Goal: Information Seeking & Learning: Find specific fact

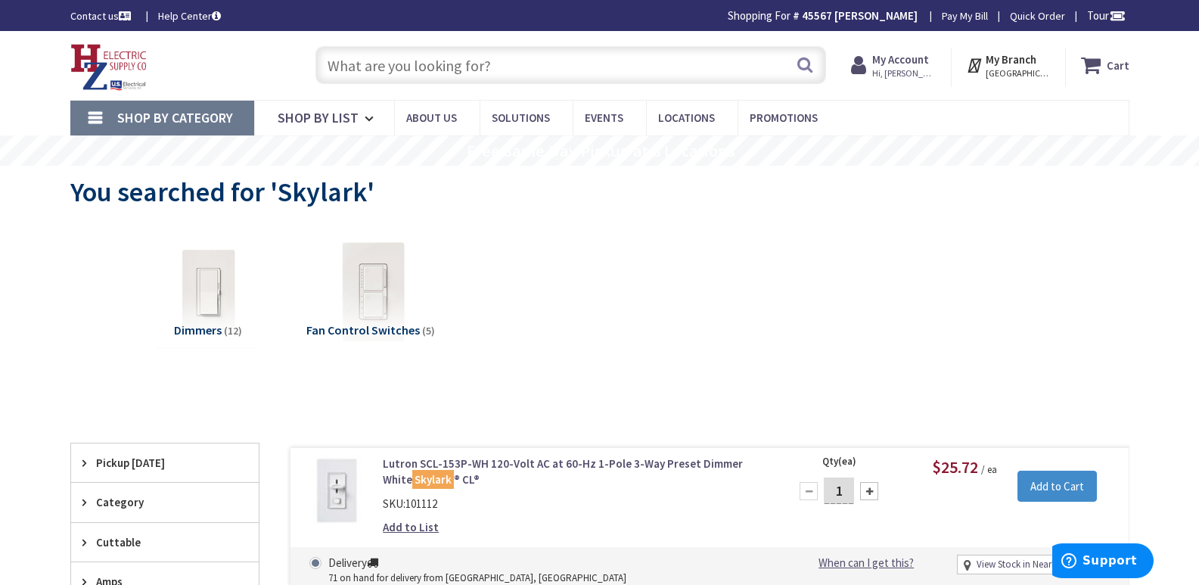
click at [404, 78] on input "text" at bounding box center [570, 65] width 511 height 38
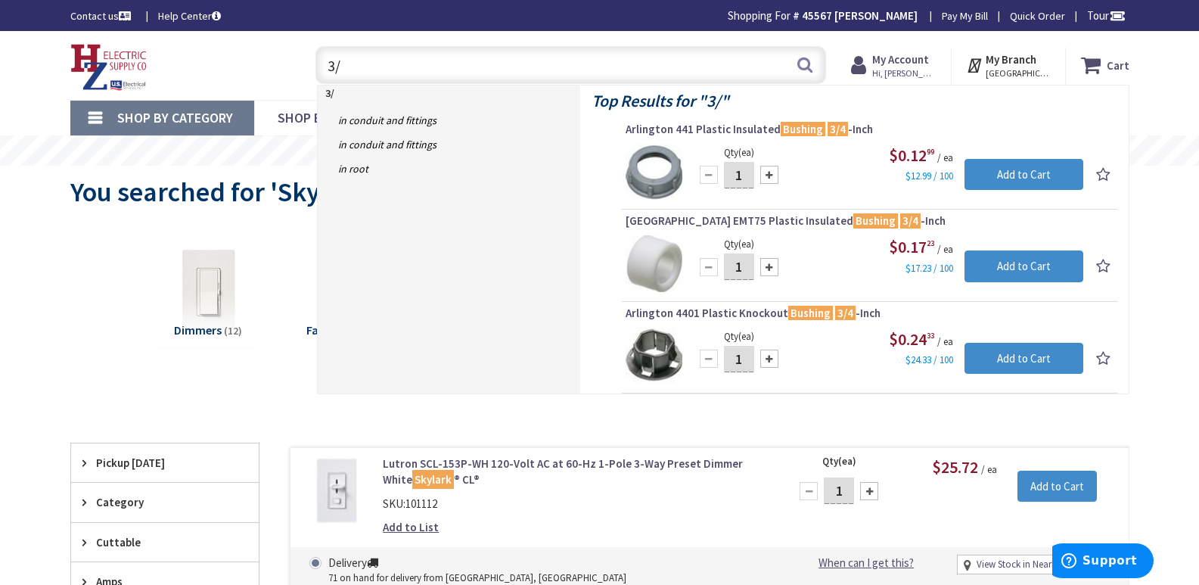
type input "3"
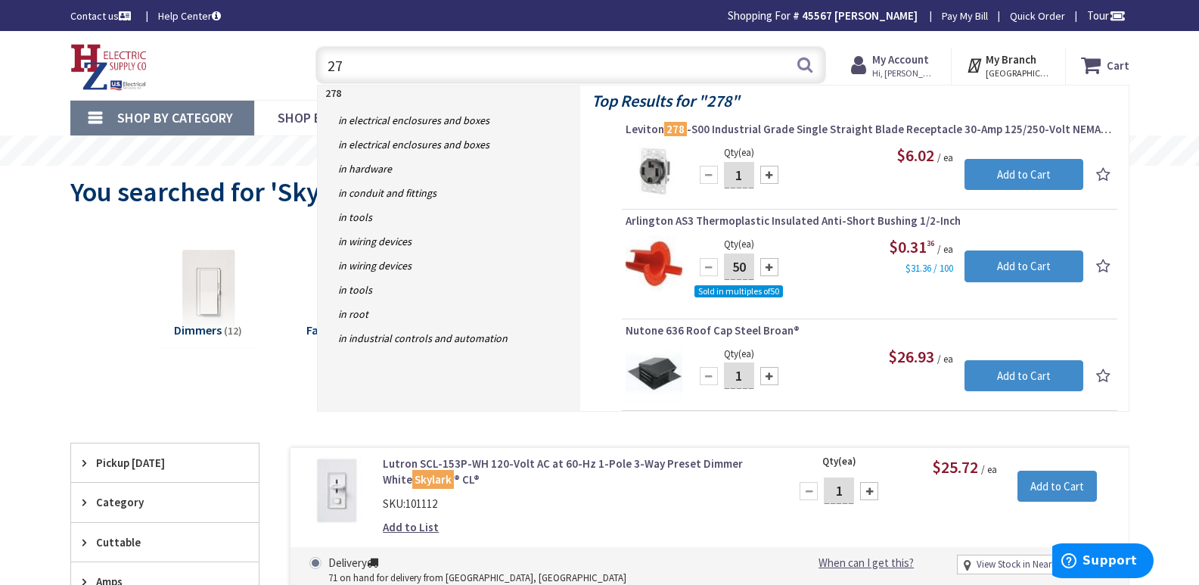
type input "2"
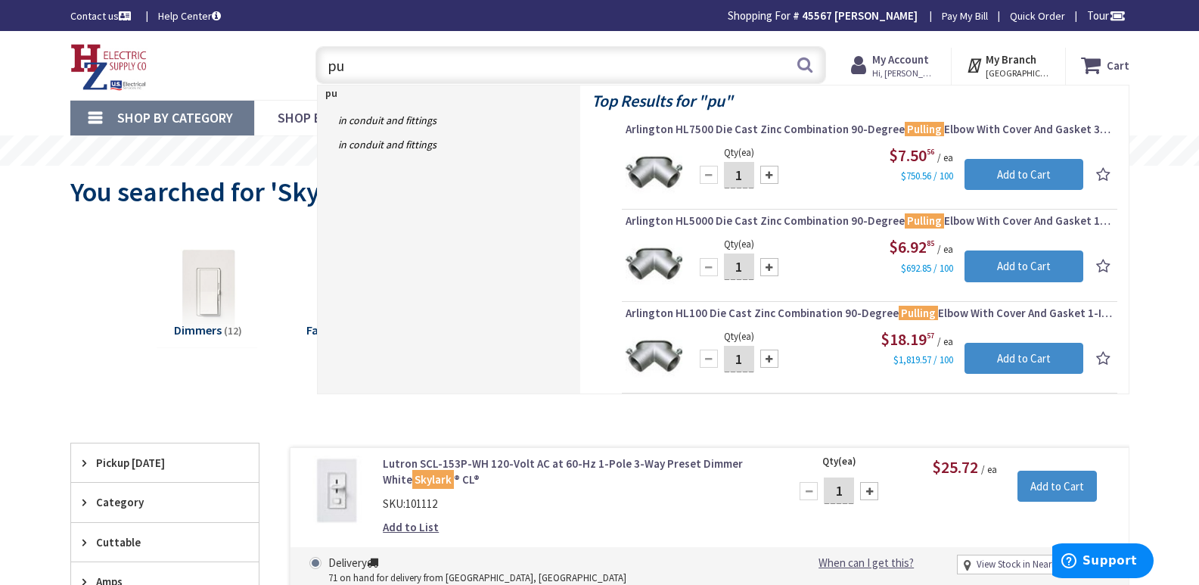
type input "p"
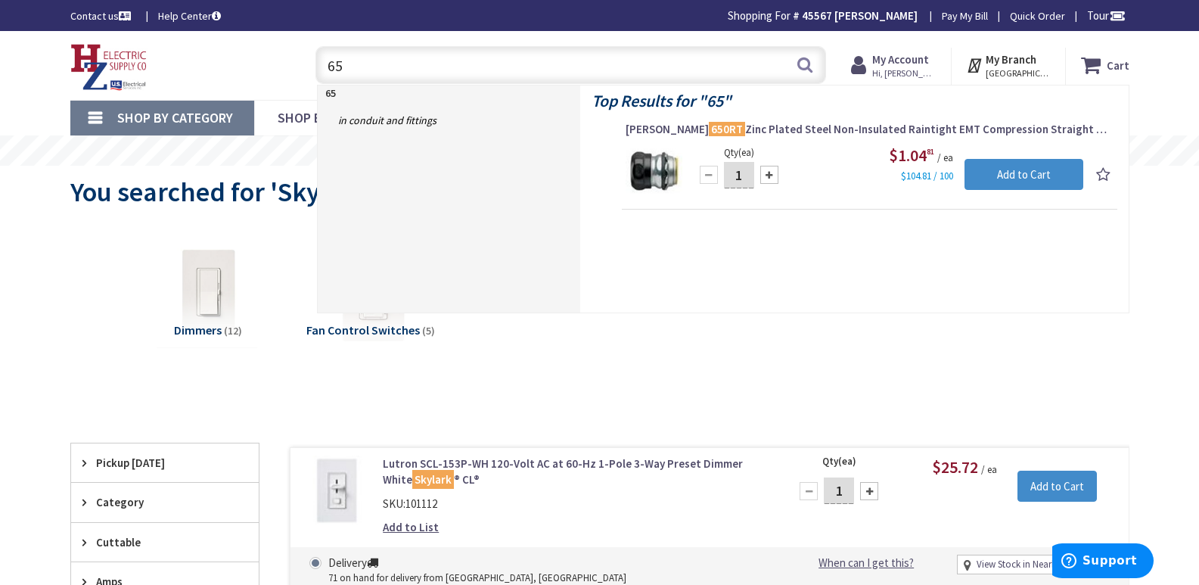
type input "6"
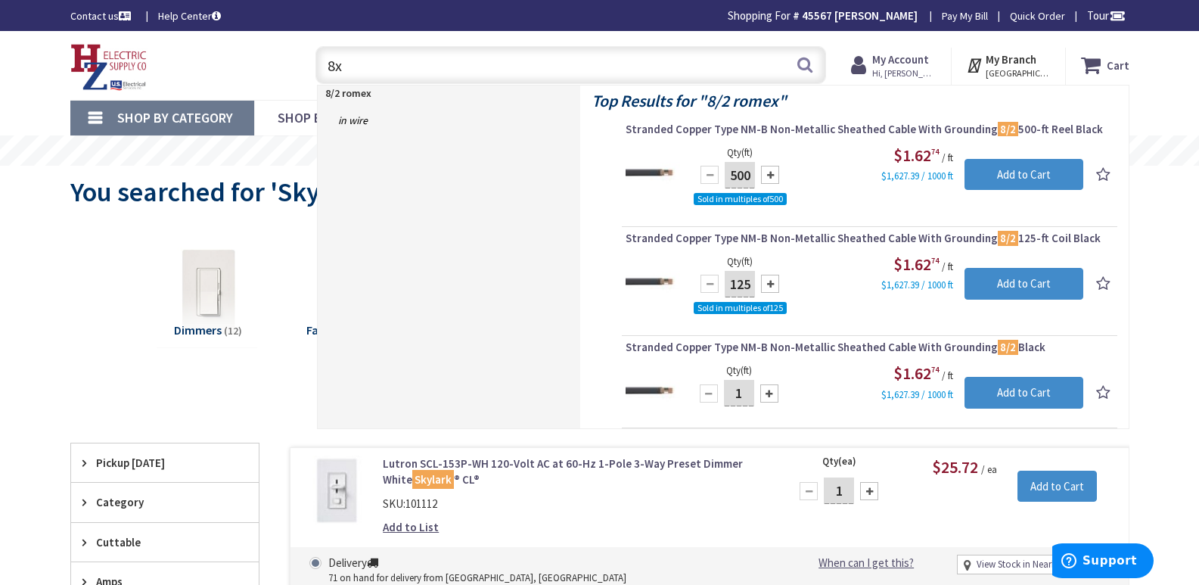
type input "8"
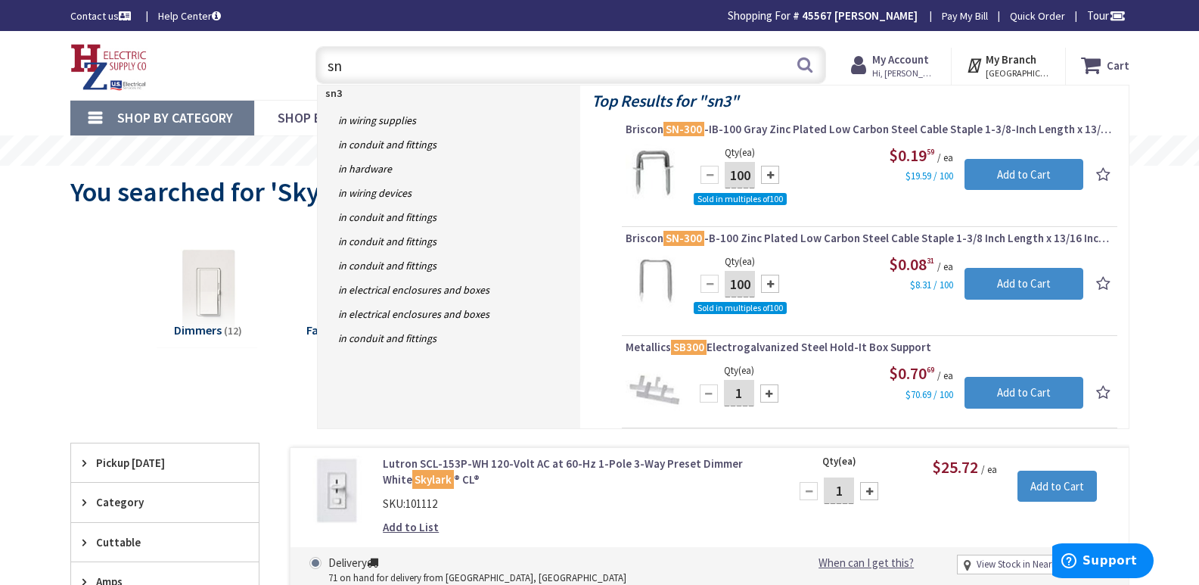
type input "s"
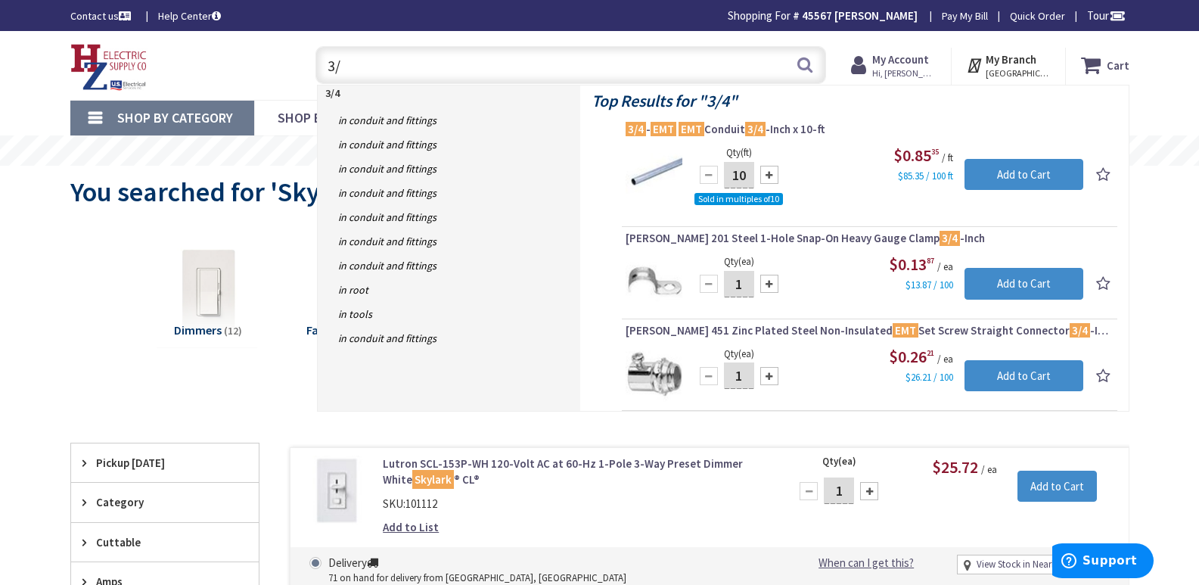
type input "3"
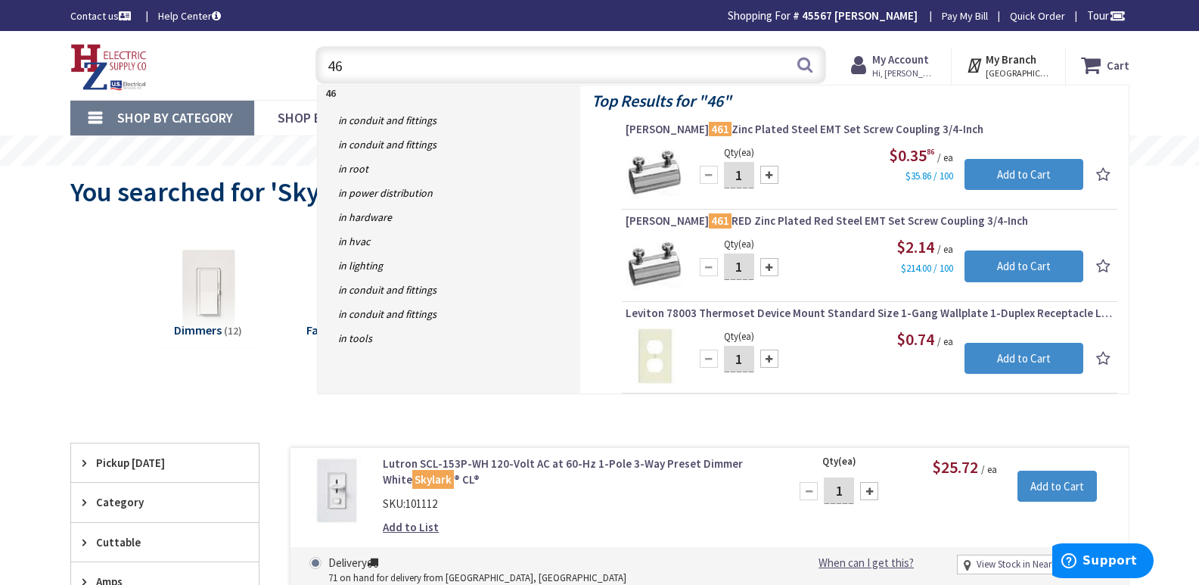
type input "4"
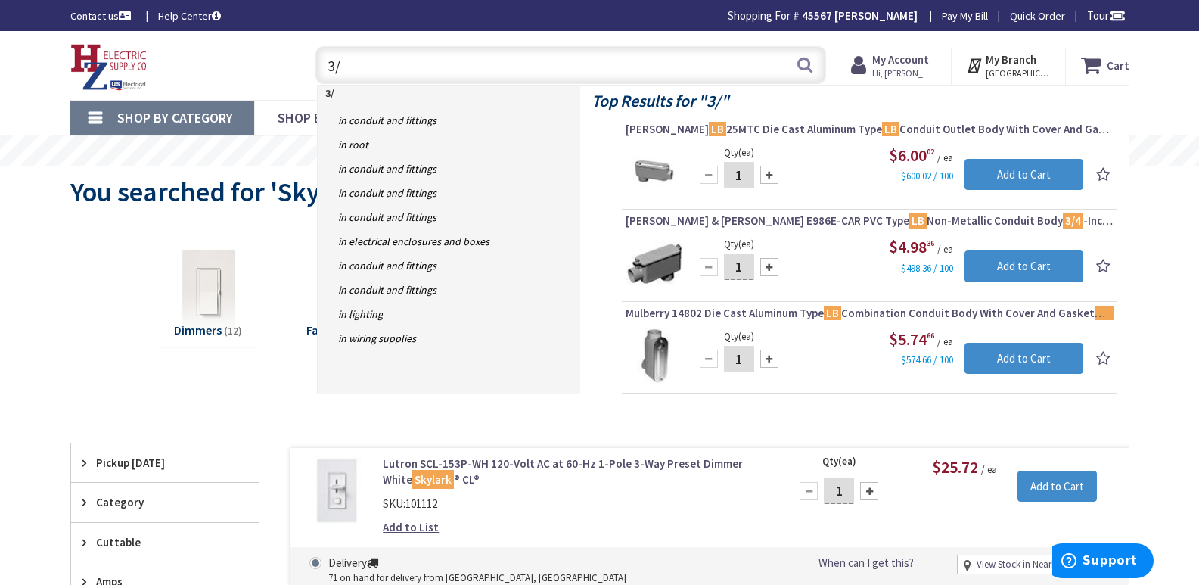
type input "3"
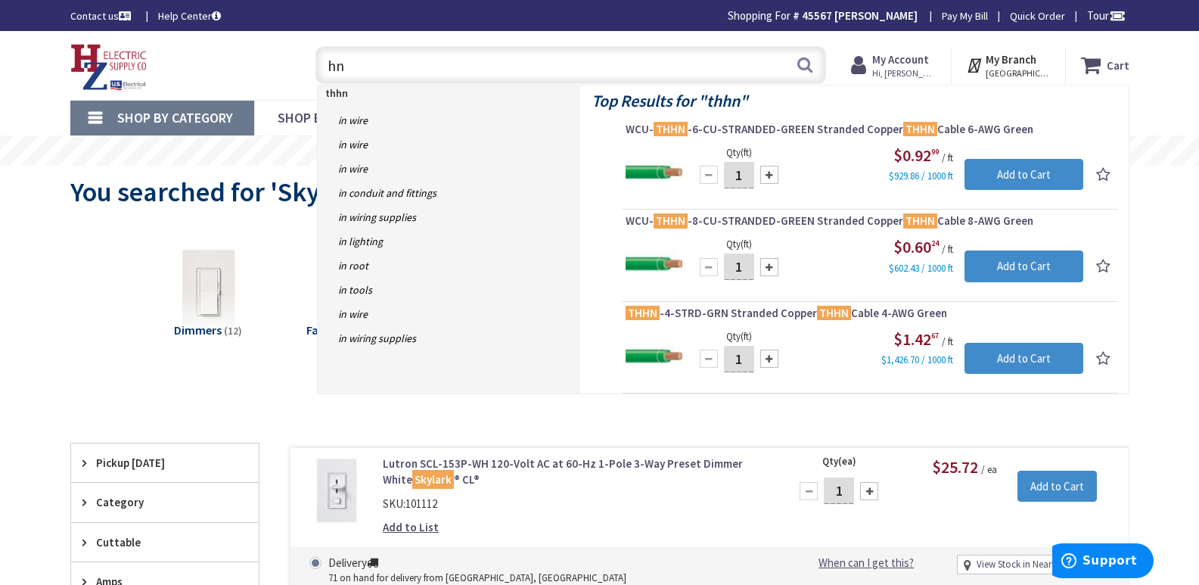
type input "n"
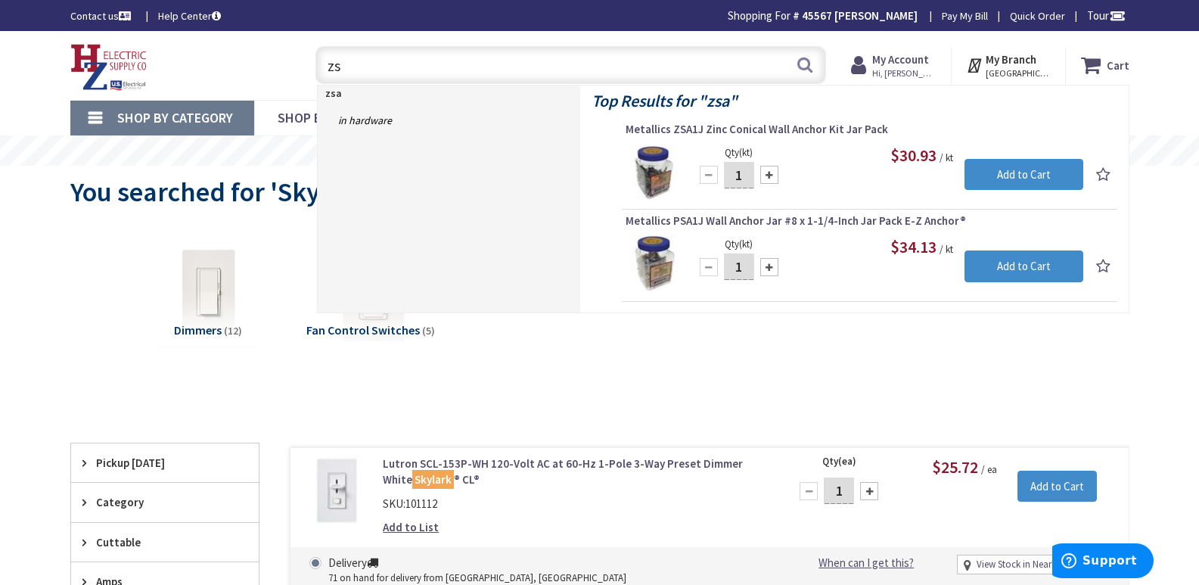
type input "z"
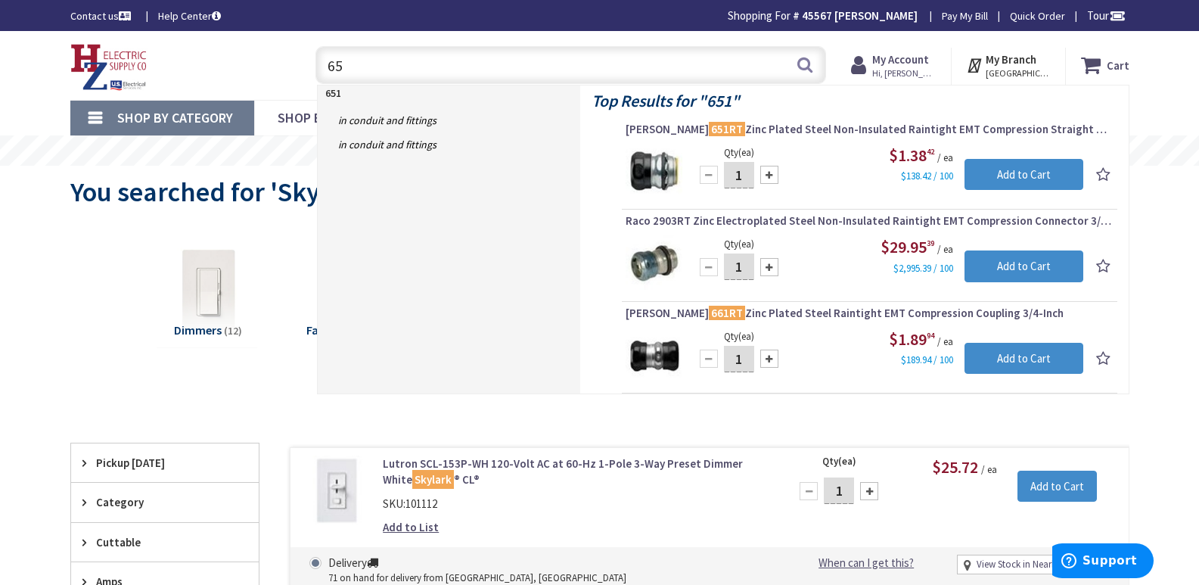
type input "6"
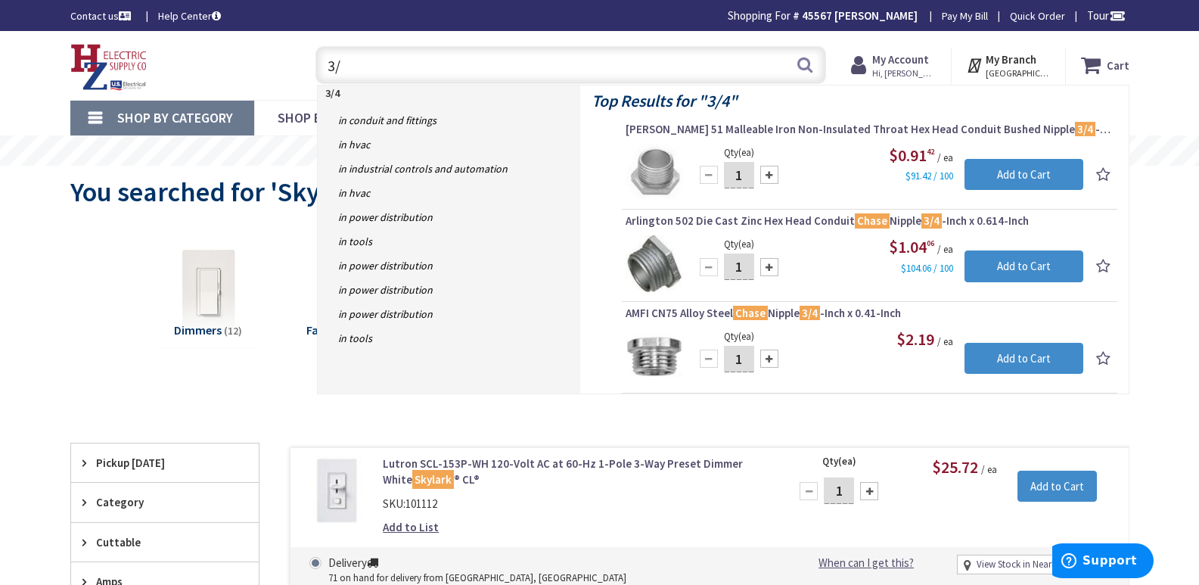
type input "3"
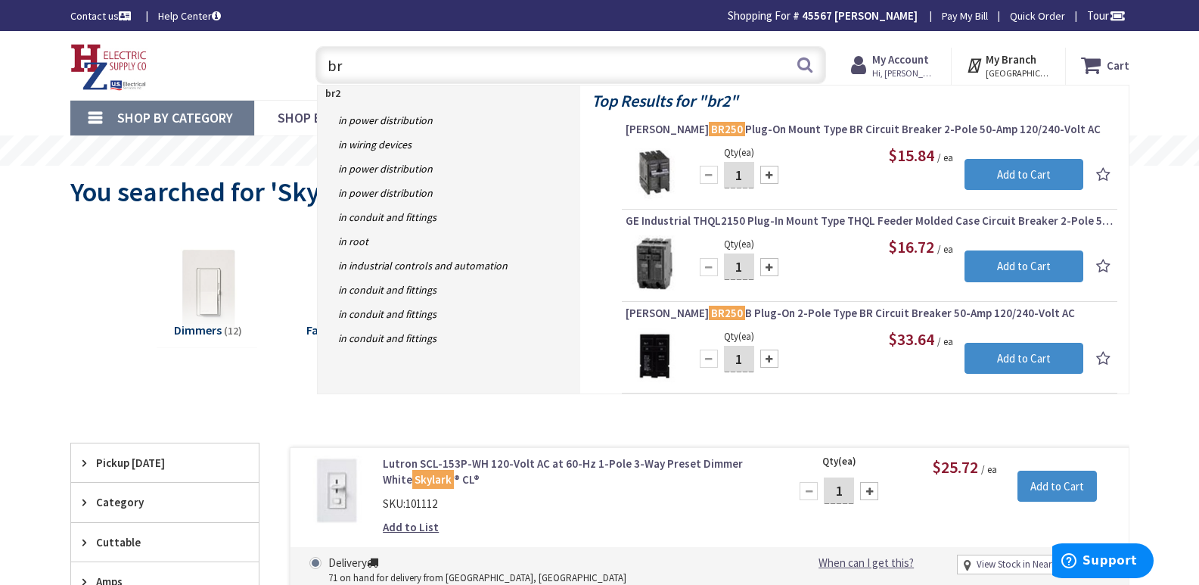
type input "b"
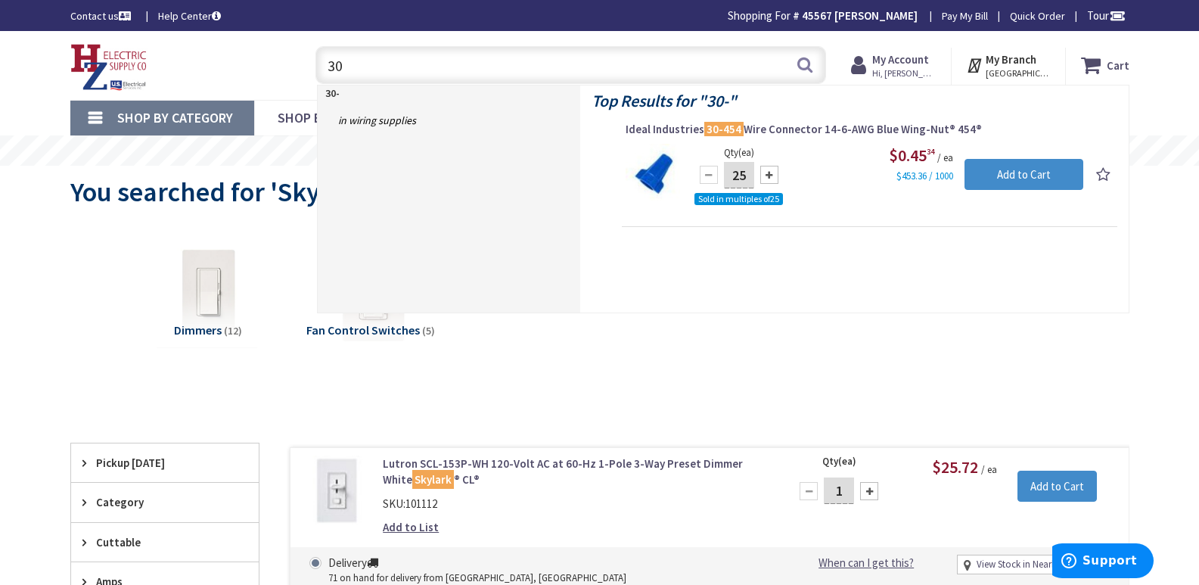
type input "3"
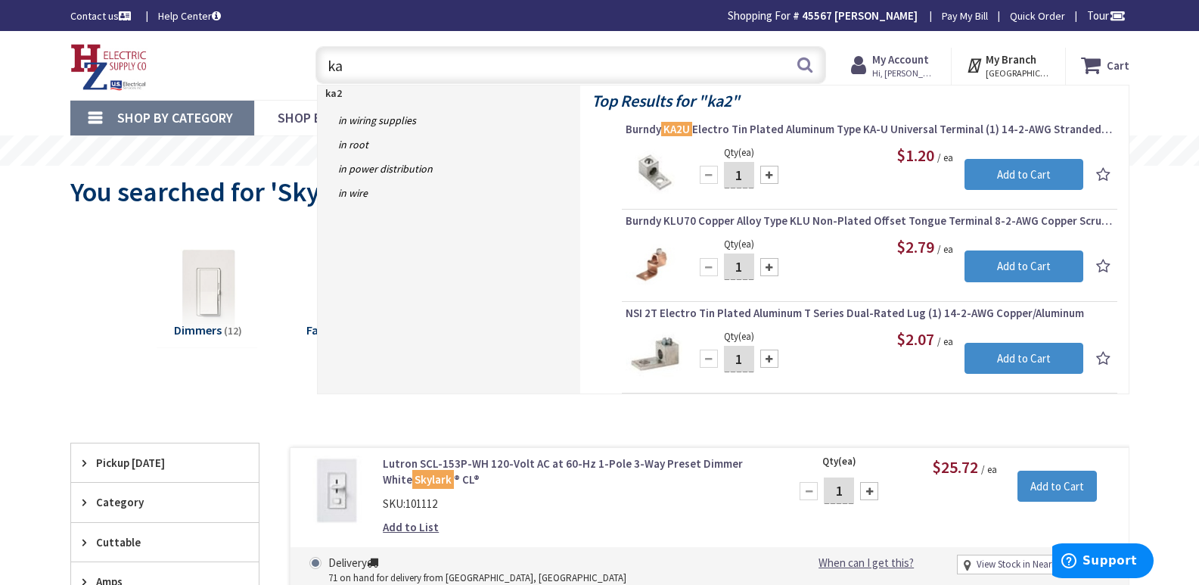
type input "k"
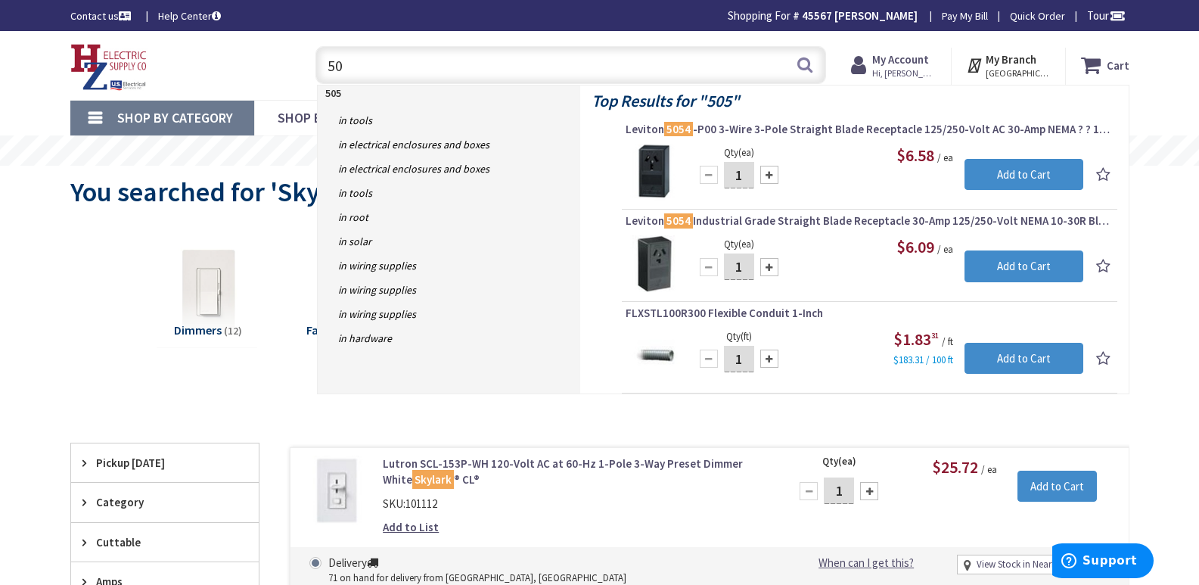
type input "5"
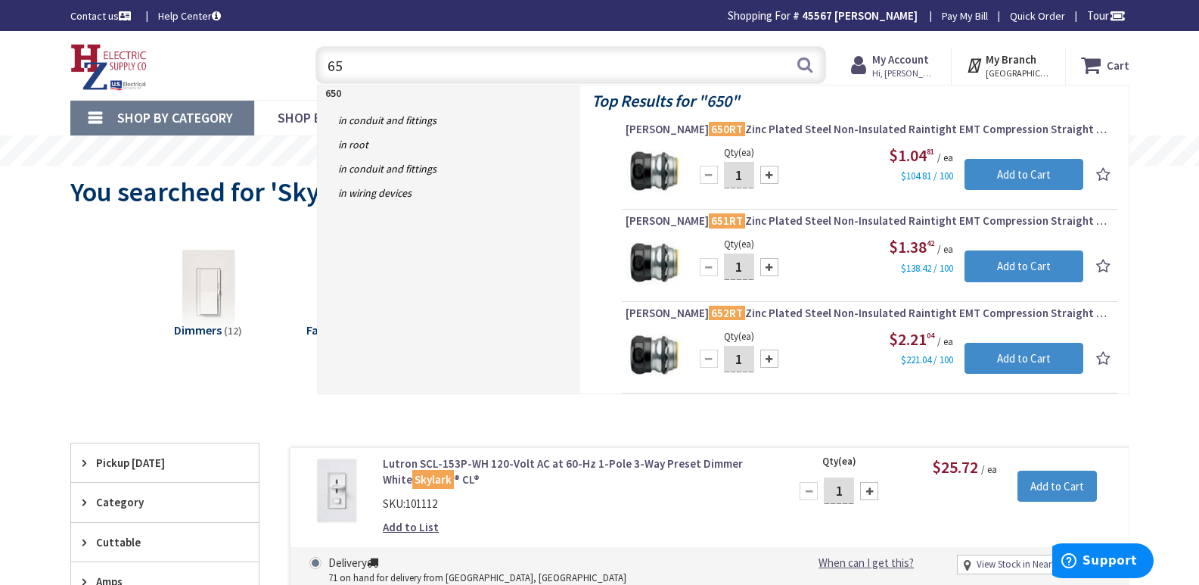
type input "6"
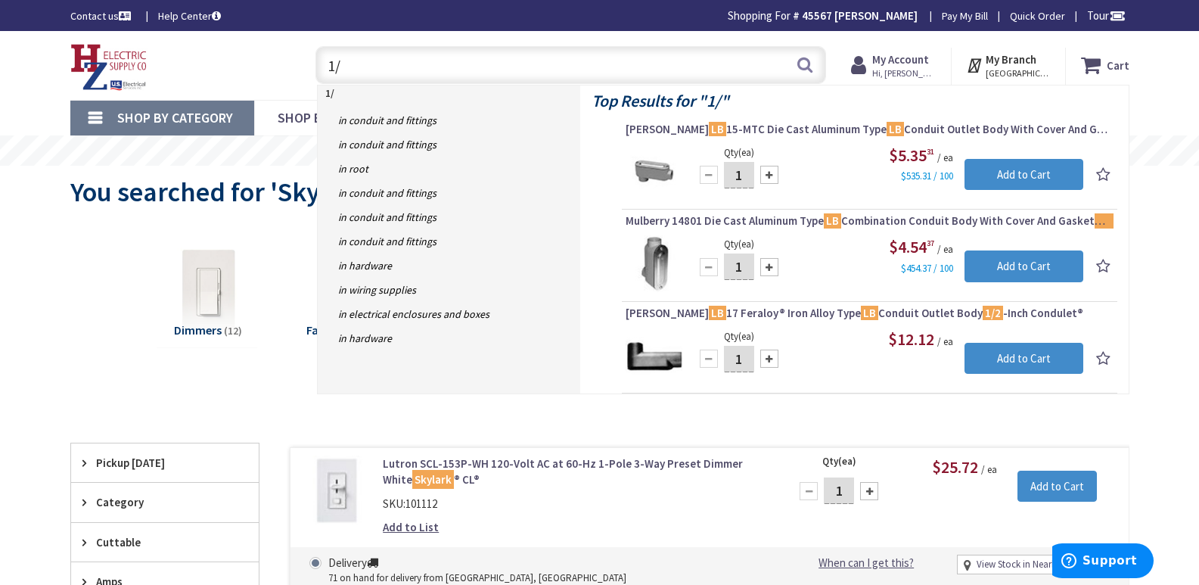
type input "1"
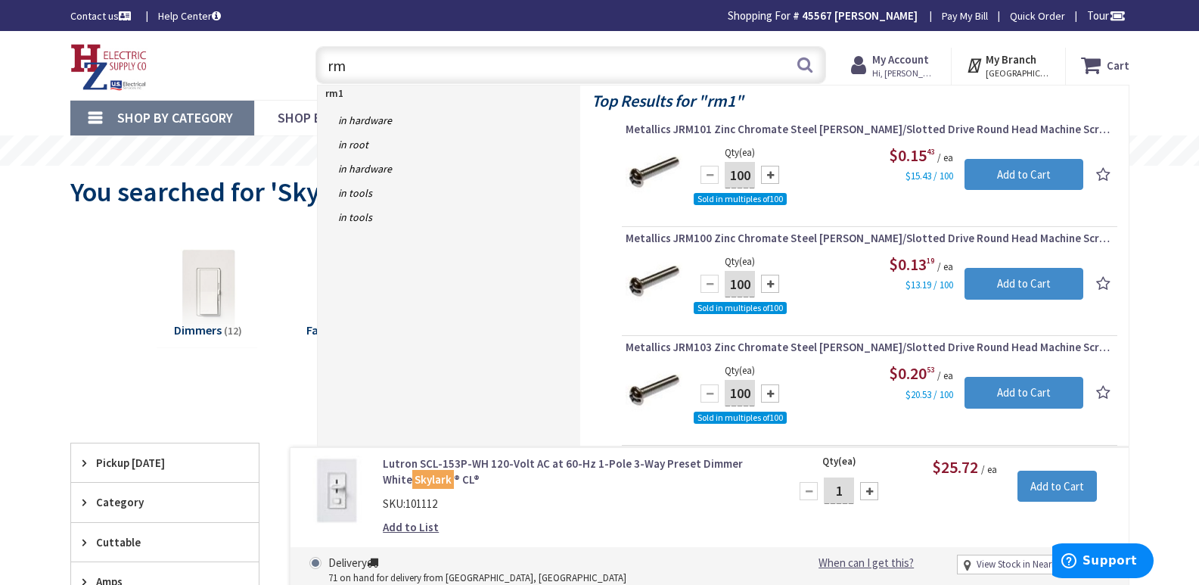
type input "r"
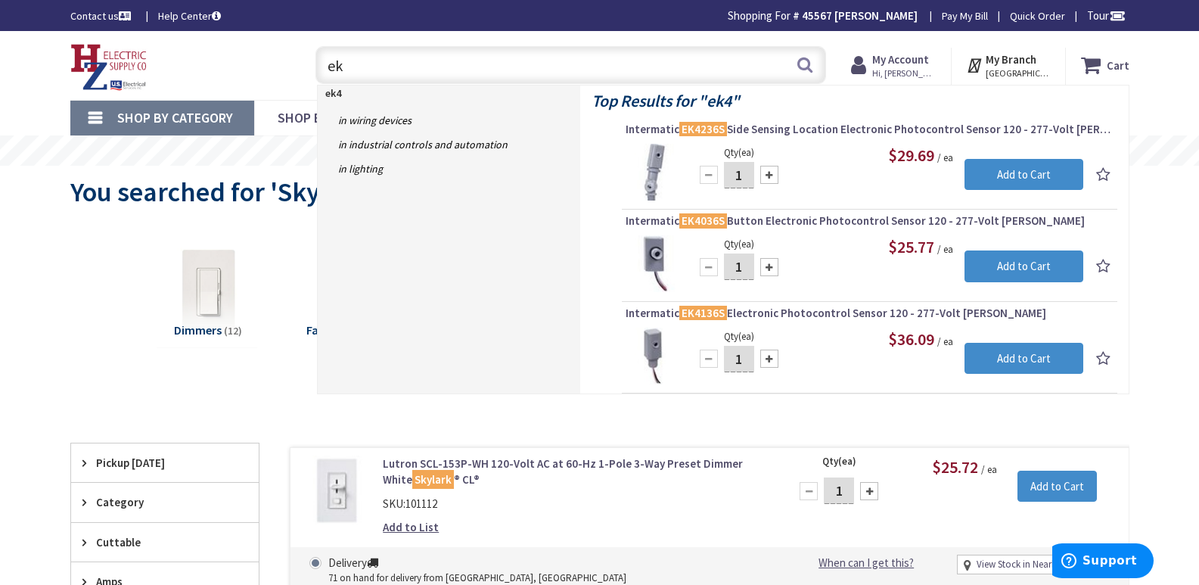
type input "e"
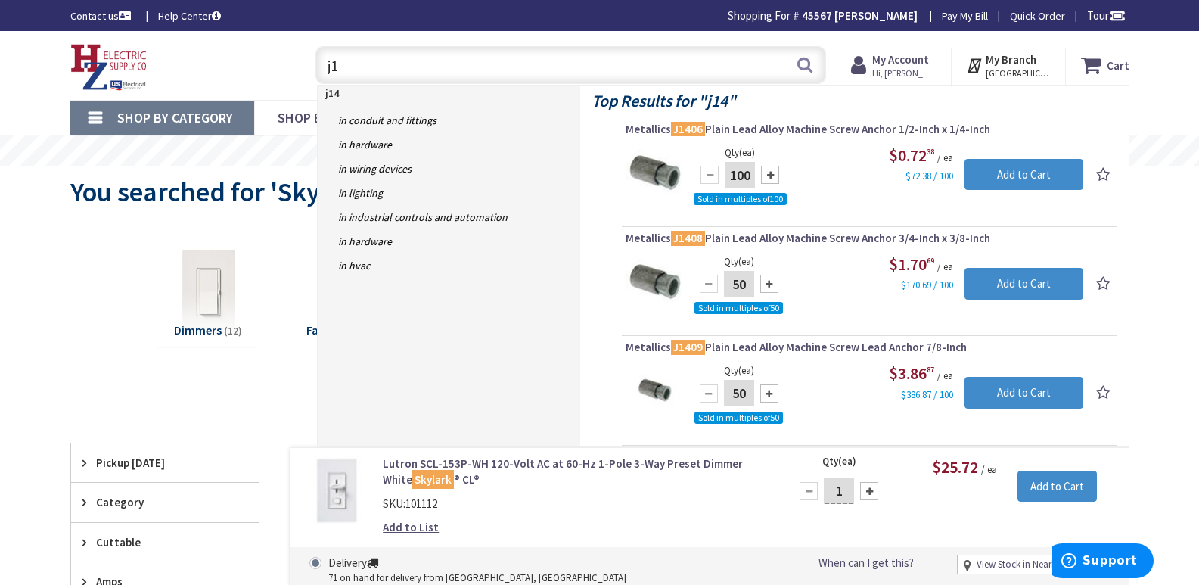
type input "j"
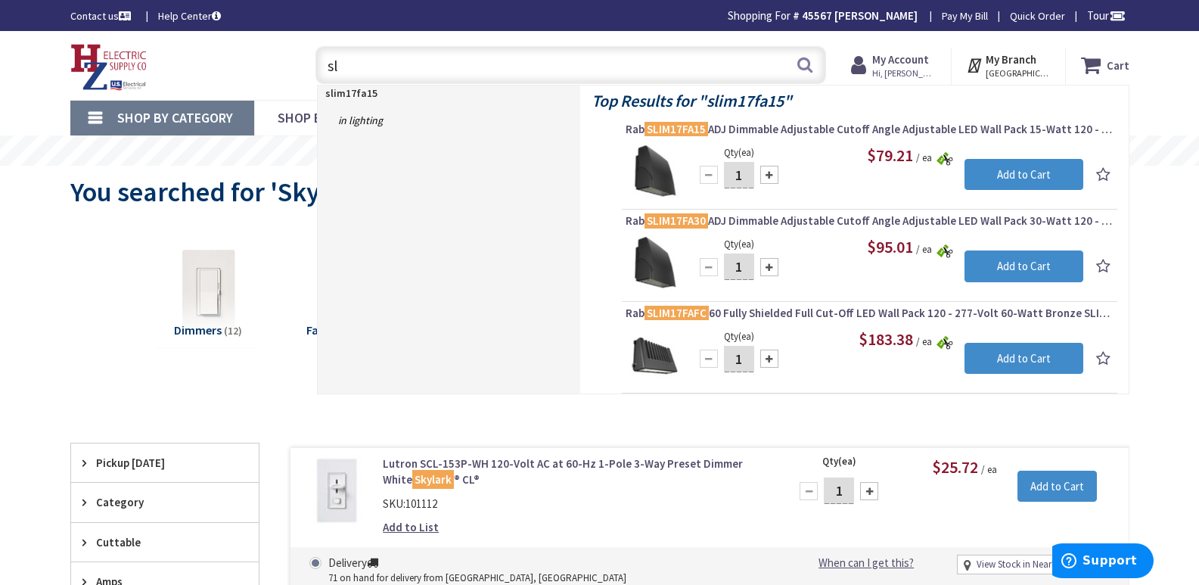
type input "s"
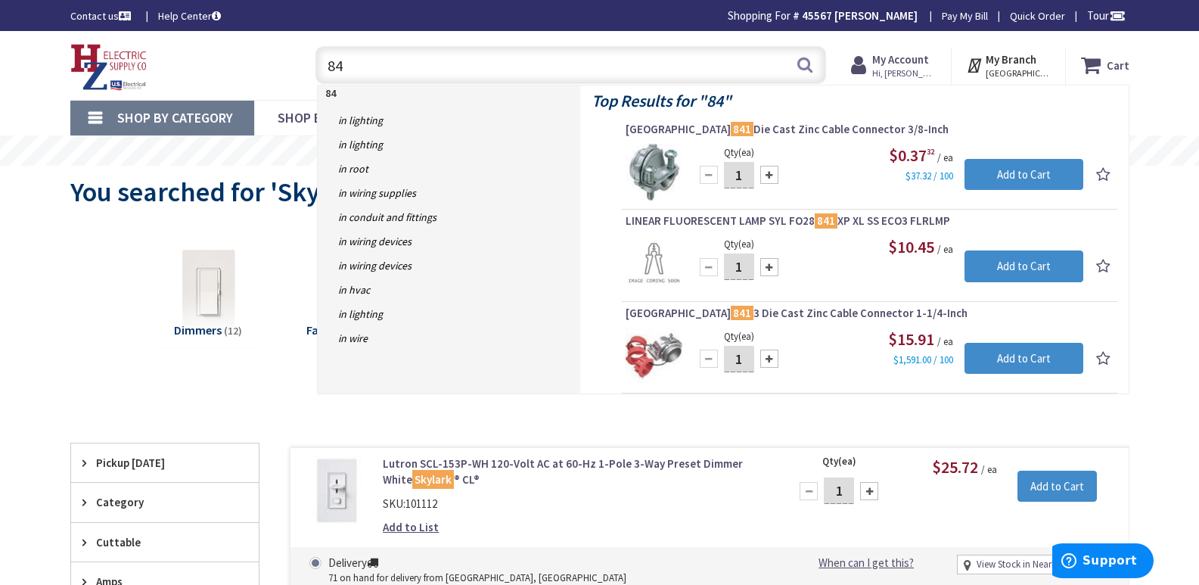
type input "8"
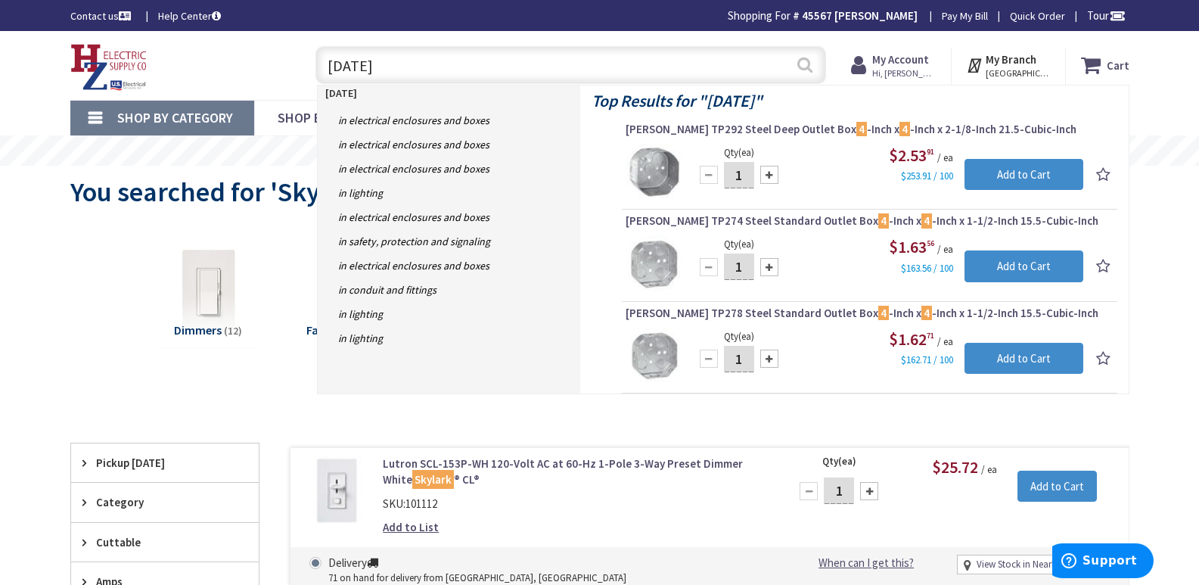
type input "4 oct"
click at [804, 65] on button "Search" at bounding box center [805, 65] width 20 height 34
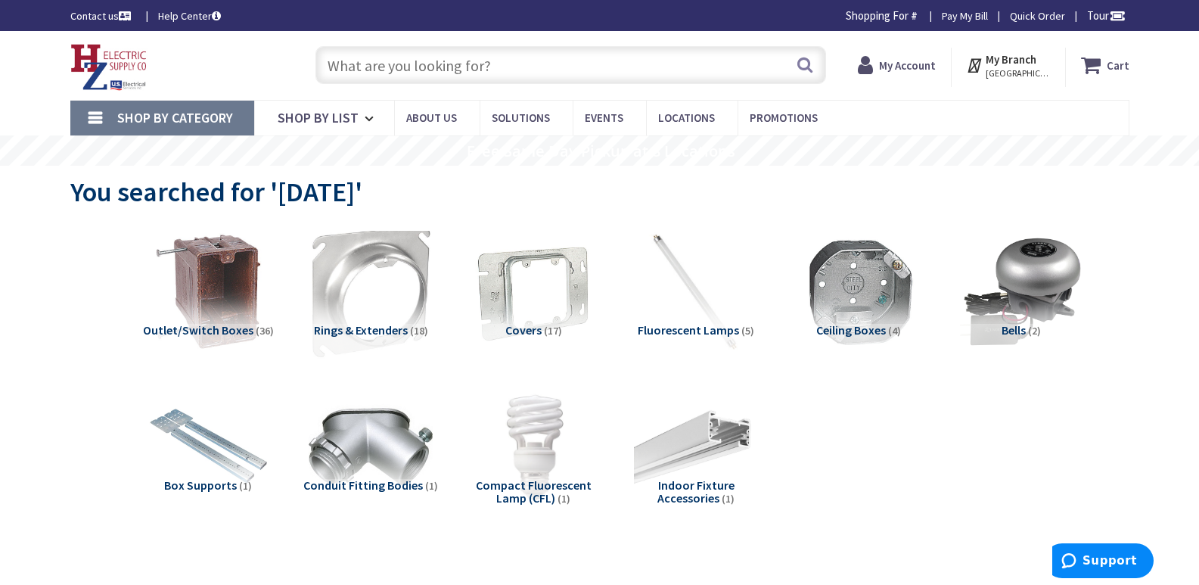
click at [398, 319] on img at bounding box center [370, 291] width 137 height 137
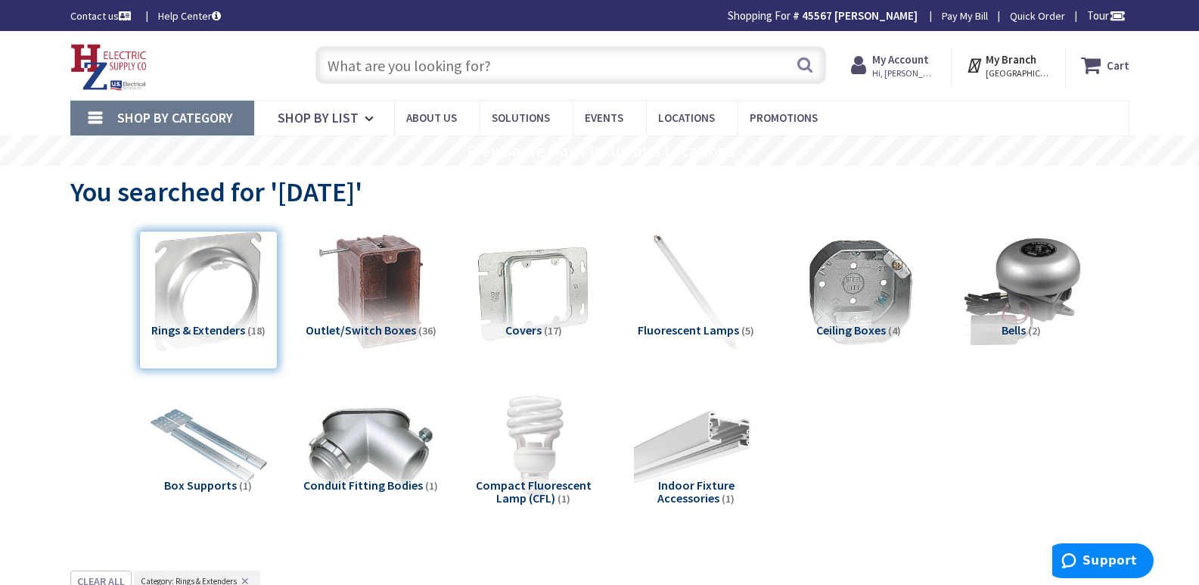
click at [345, 53] on input "text" at bounding box center [570, 65] width 511 height 38
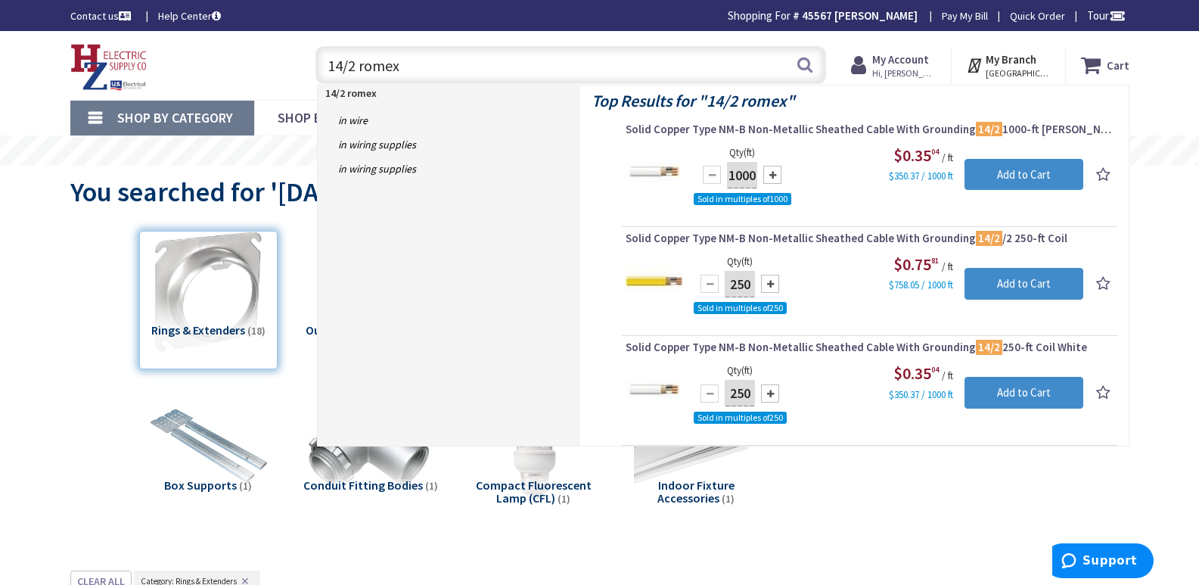
drag, startPoint x: 408, startPoint y: 77, endPoint x: 268, endPoint y: 93, distance: 140.9
click at [268, 93] on div "Skip to Content Toggle Nav 14/2 romex 14/2 romex Search Cart My Cart Close" at bounding box center [600, 65] width 1135 height 69
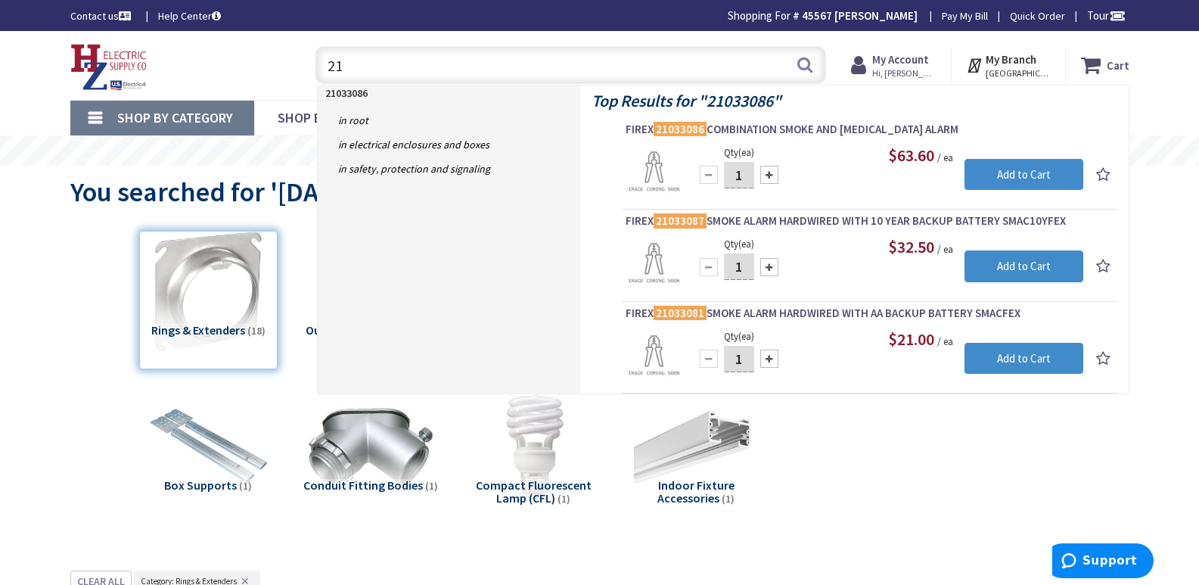
type input "2"
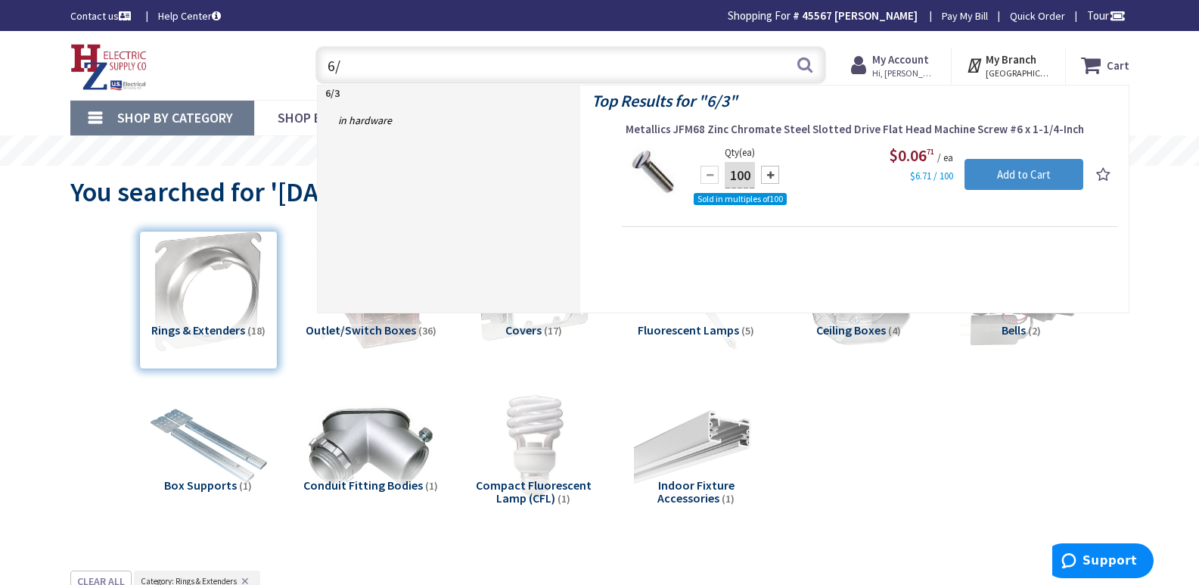
type input "6"
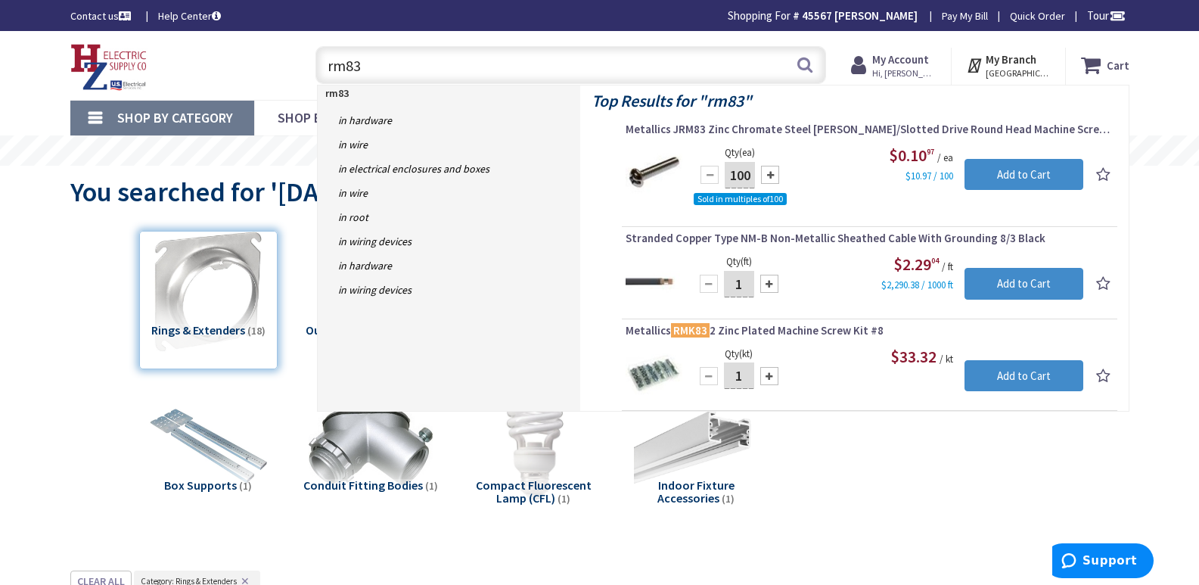
drag, startPoint x: 377, startPoint y: 64, endPoint x: 263, endPoint y: 64, distance: 113.5
click at [265, 64] on div "Toggle Nav rm83 rm83 Search Cart My Cart Close You have no items in your shoppi…" at bounding box center [600, 65] width 1082 height 51
type input "be1"
